Goal: Information Seeking & Learning: Learn about a topic

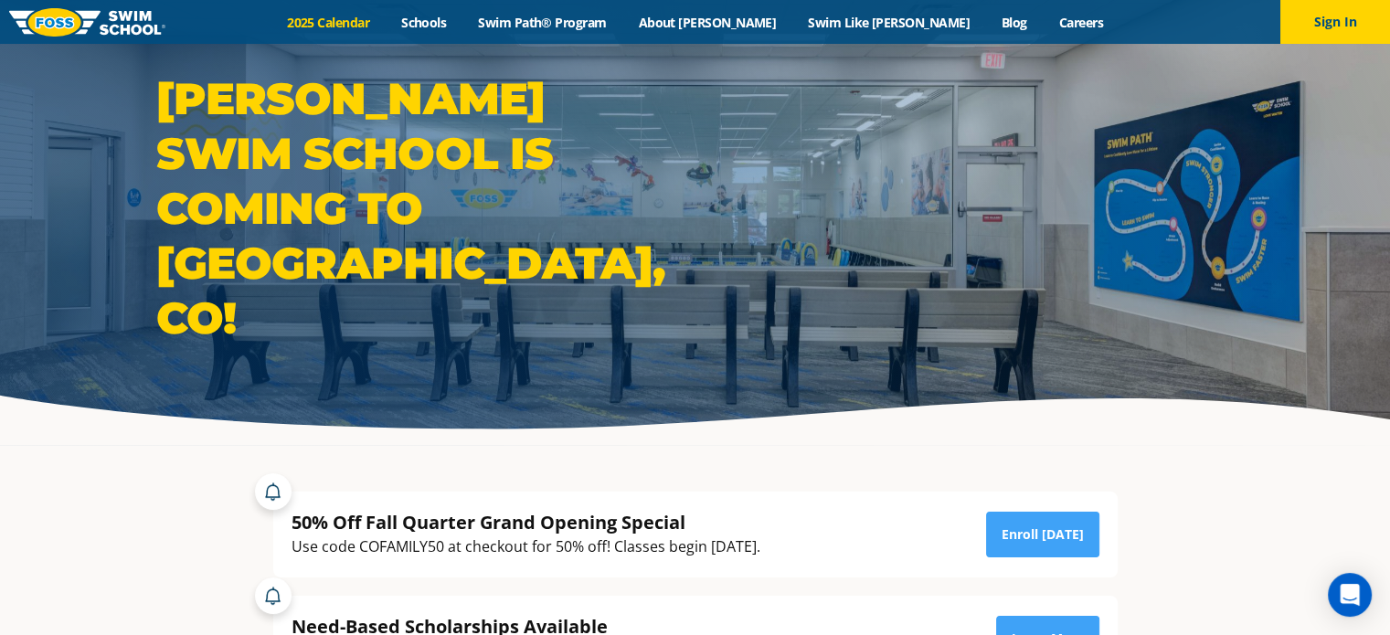
click at [386, 18] on link "2025 Calendar" at bounding box center [328, 22] width 114 height 17
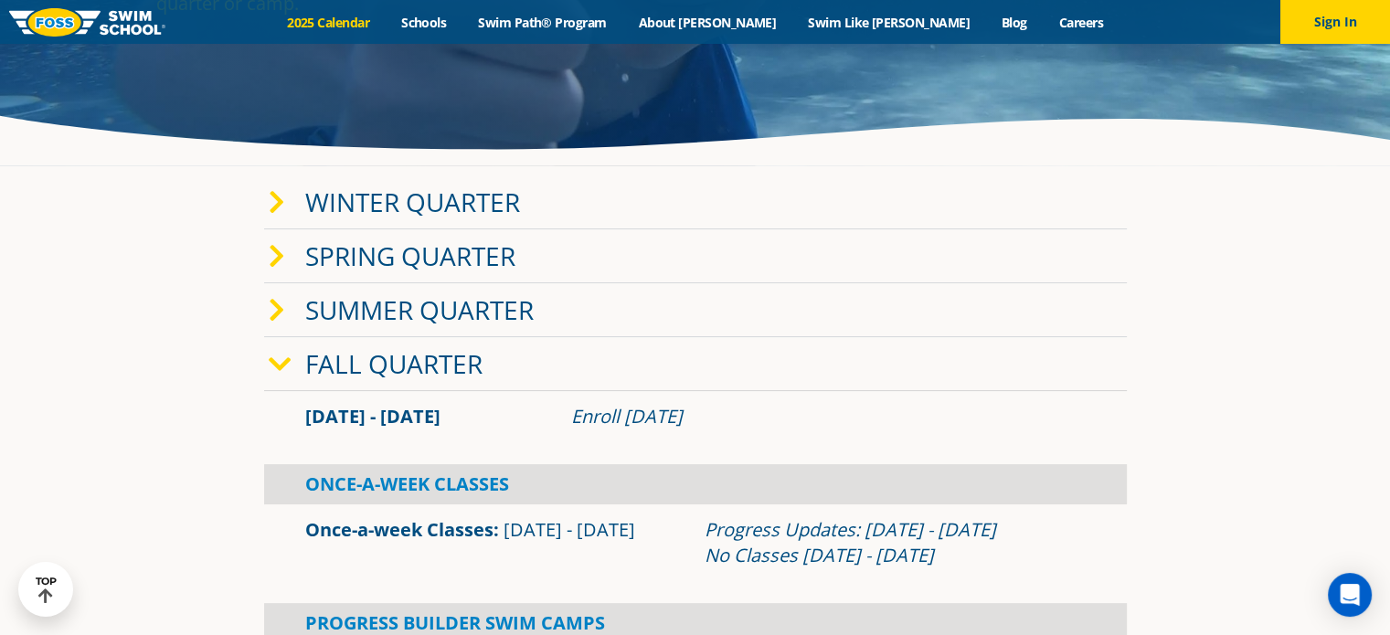
scroll to position [183, 0]
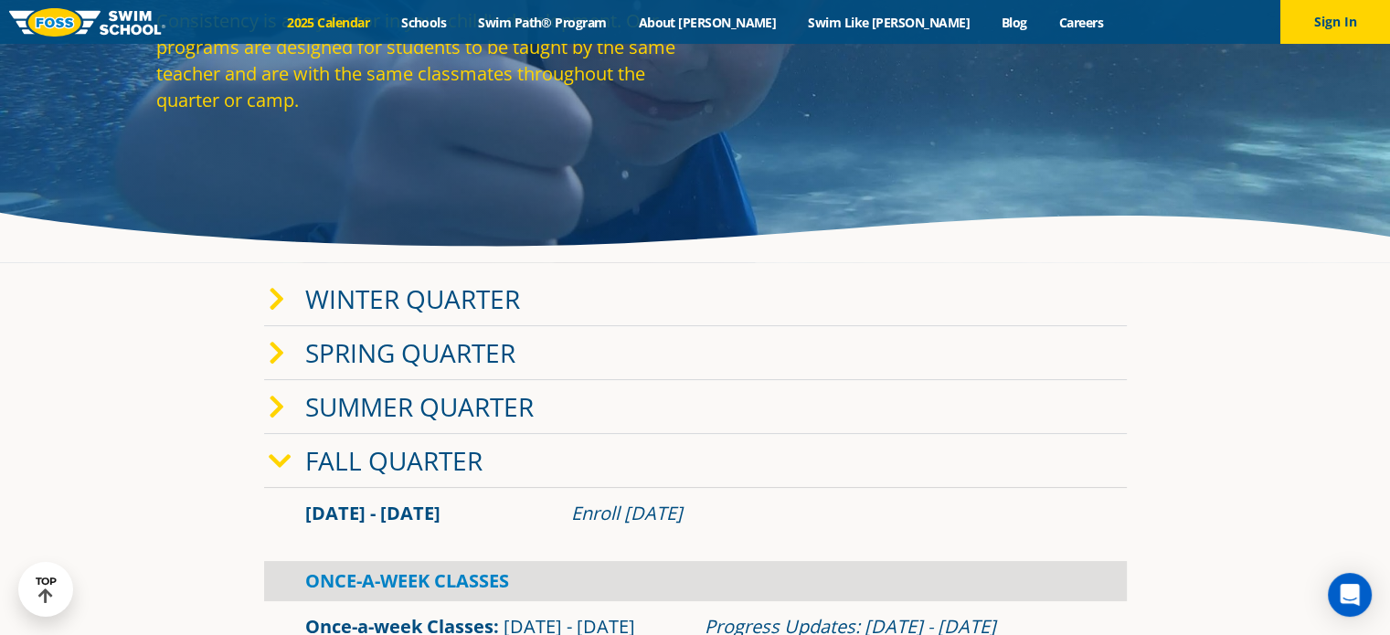
click at [363, 461] on link "Fall Quarter" at bounding box center [393, 460] width 177 height 35
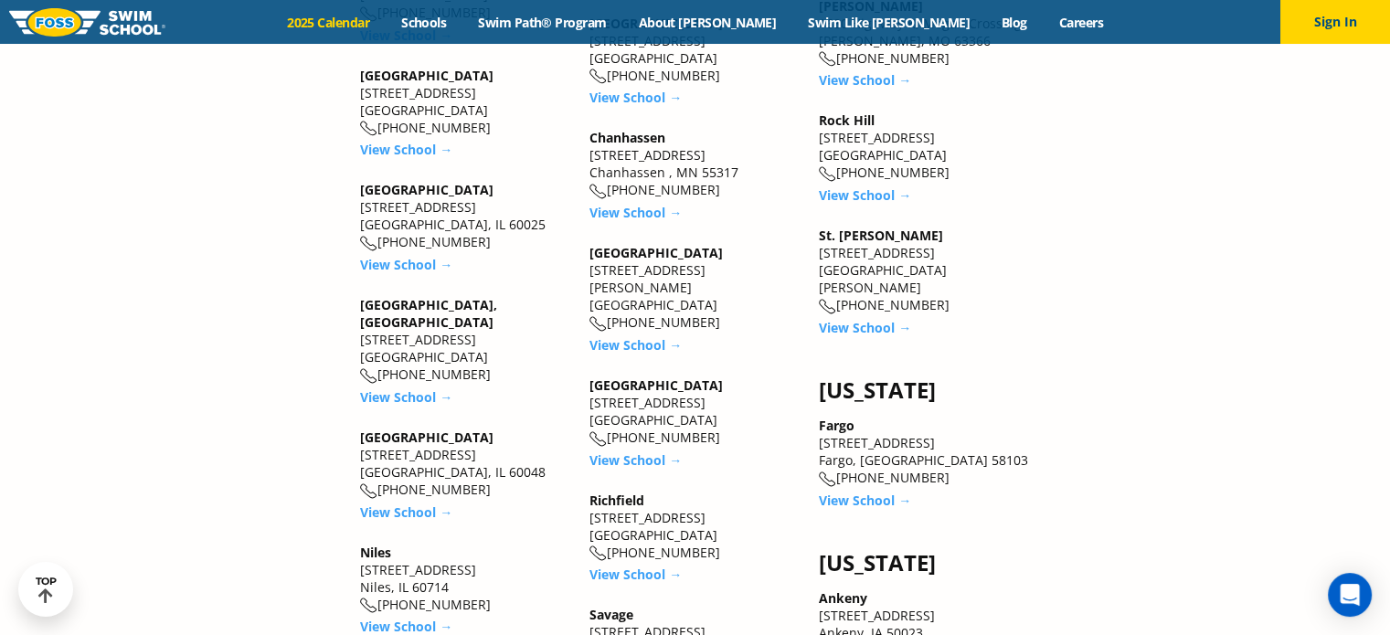
scroll to position [2010, 0]
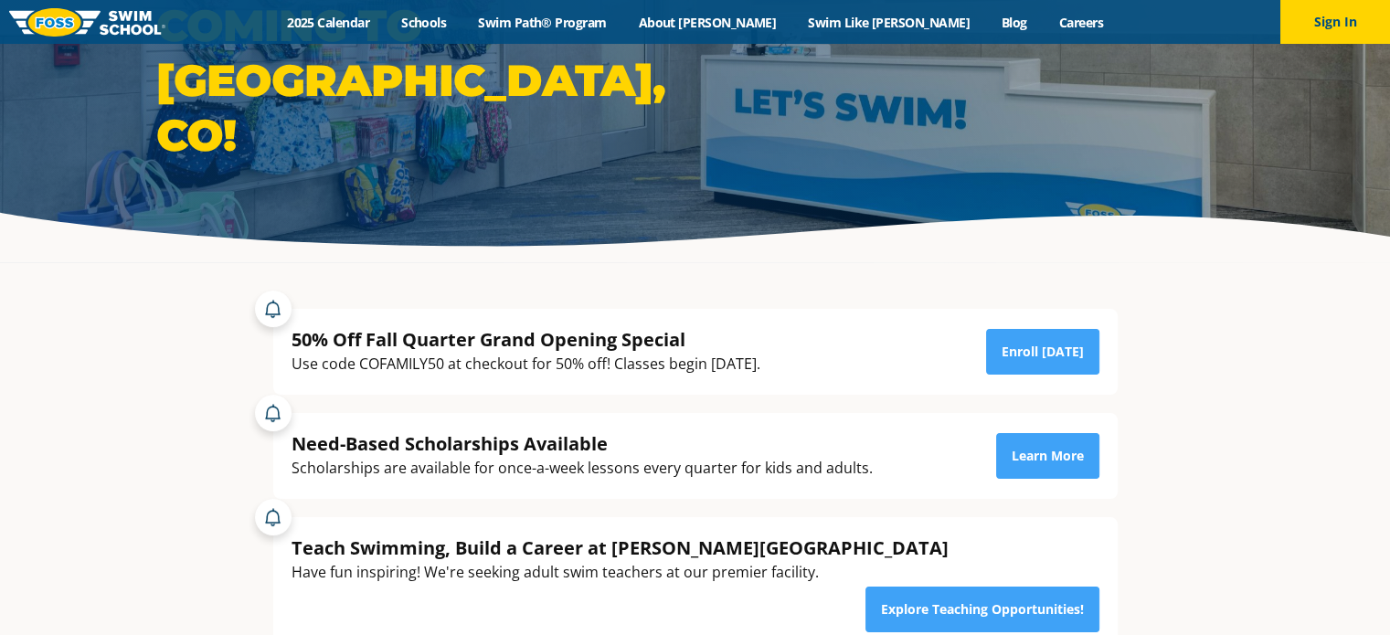
scroll to position [274, 0]
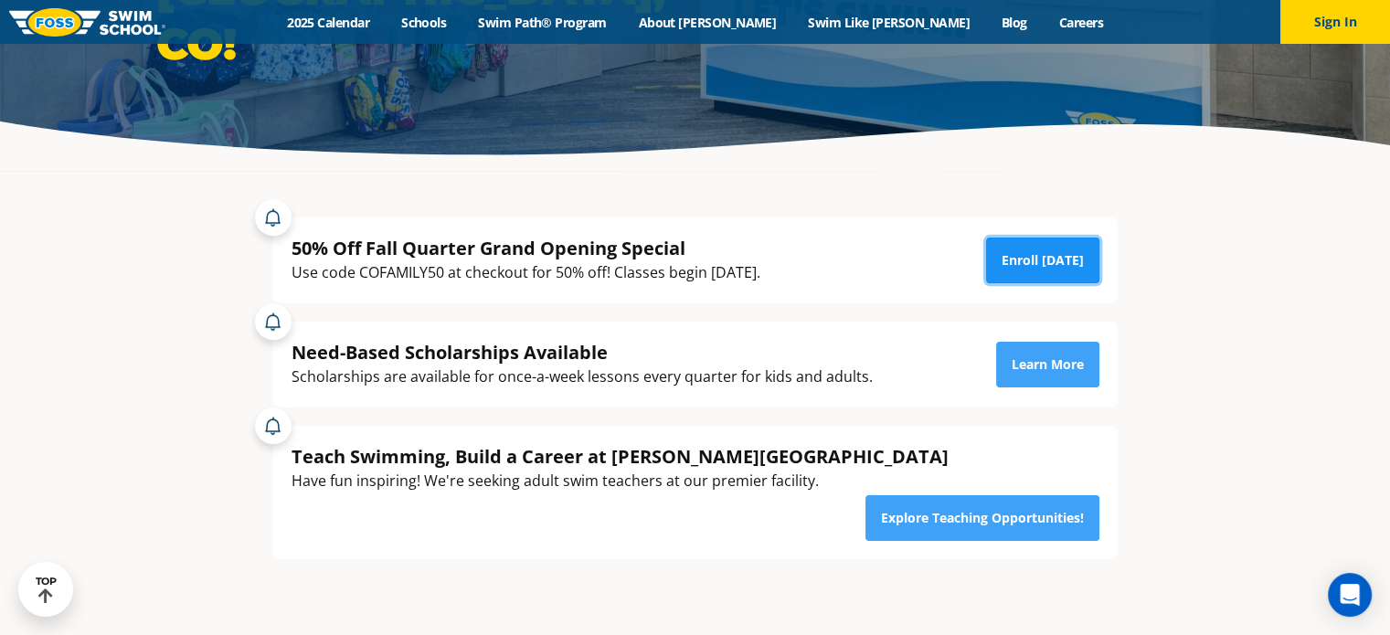
click at [1031, 272] on link "Enroll [DATE]" at bounding box center [1042, 261] width 113 height 46
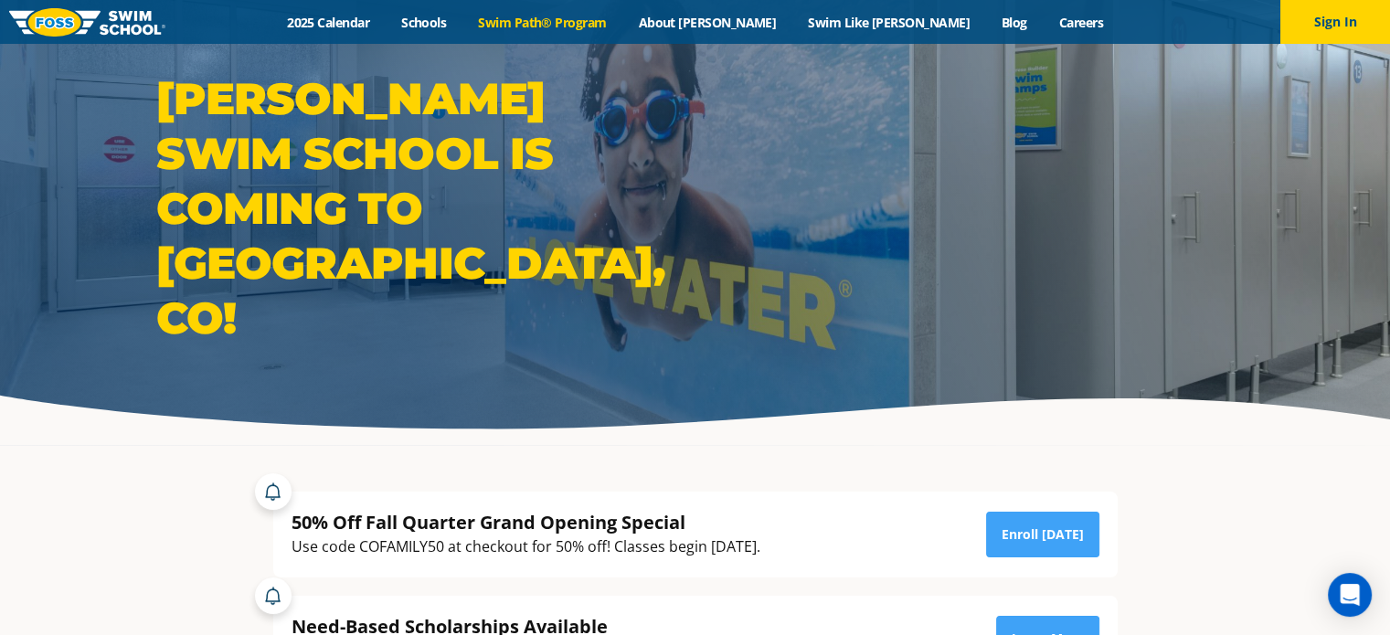
click at [622, 15] on link "Swim Path® Program" at bounding box center [542, 22] width 160 height 17
